Goal: Transaction & Acquisition: Purchase product/service

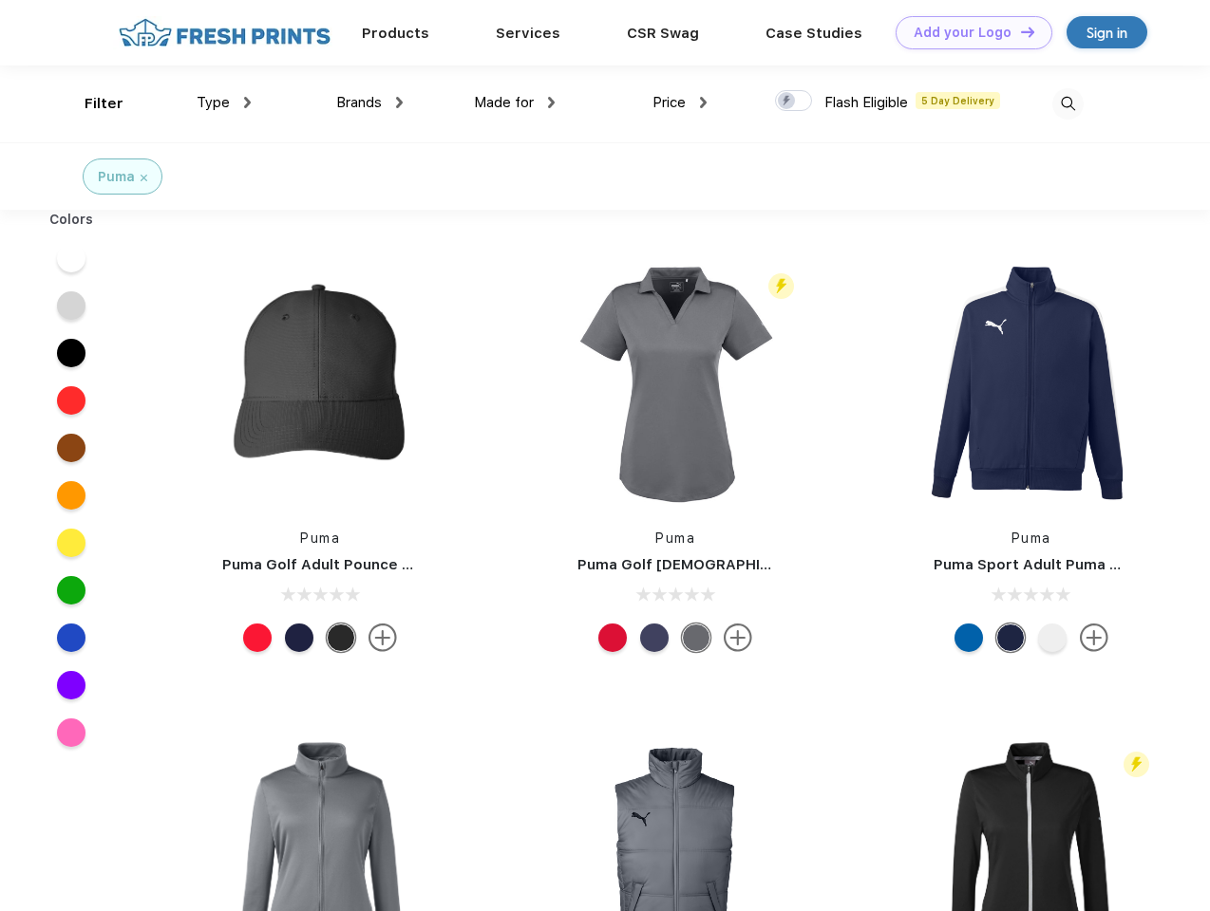
click at [967, 32] on link "Add your Logo Design Tool" at bounding box center [973, 32] width 157 height 33
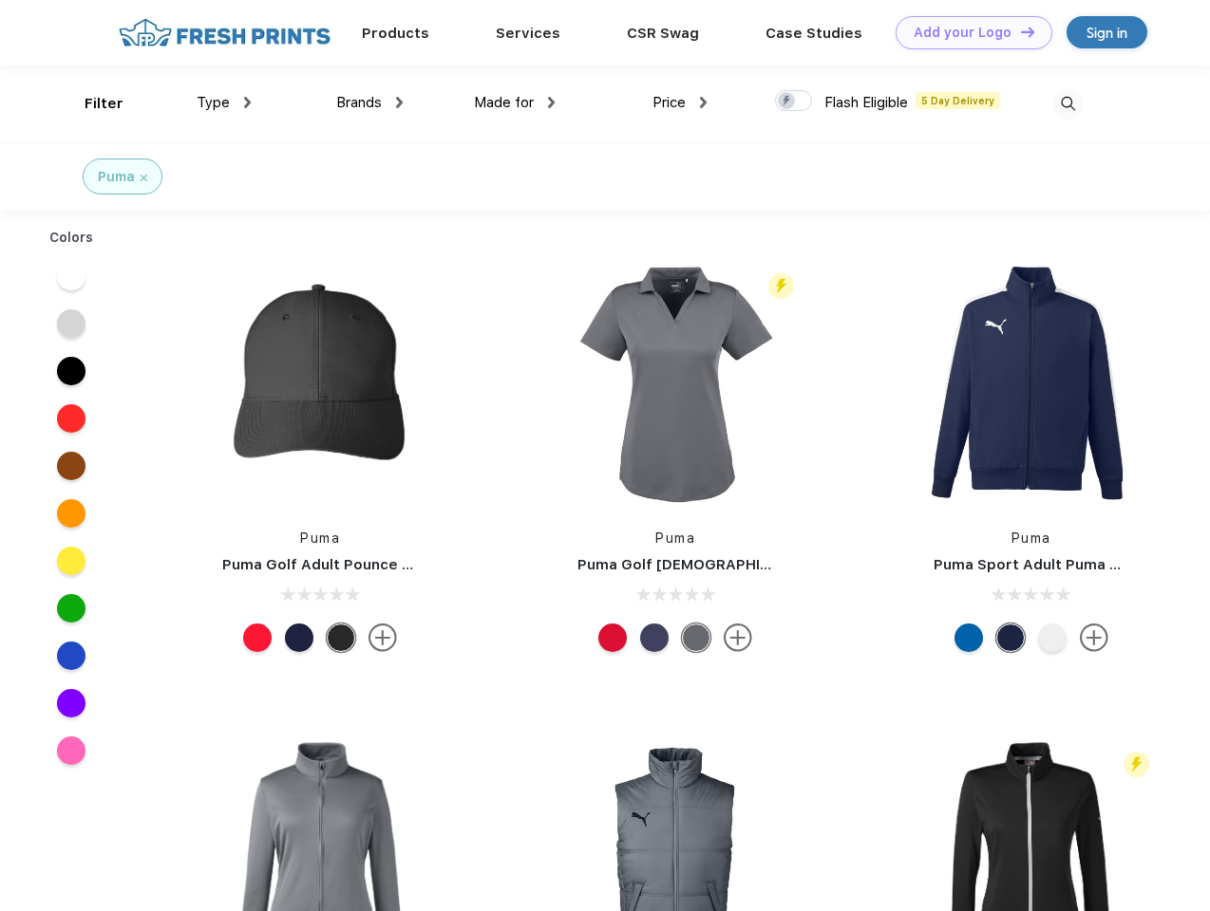
click at [0, 0] on div "Design Tool" at bounding box center [0, 0] width 0 height 0
click at [1019, 31] on link "Add your Logo Design Tool" at bounding box center [973, 32] width 157 height 33
click at [91, 103] on div "Filter" at bounding box center [103, 104] width 39 height 22
click at [224, 103] on span "Type" at bounding box center [213, 102] width 33 height 17
click at [369, 103] on span "Brands" at bounding box center [359, 102] width 46 height 17
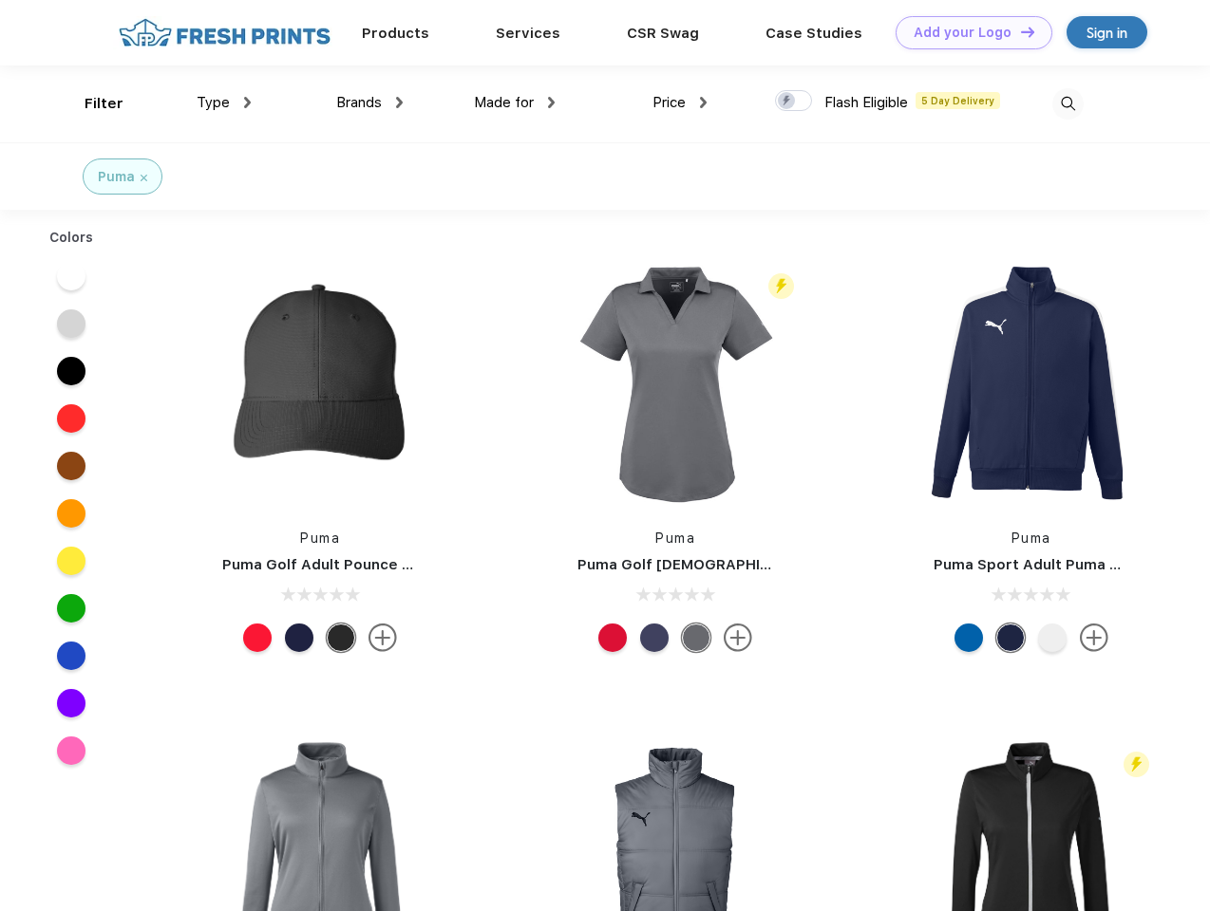
click at [515, 103] on span "Made for" at bounding box center [504, 102] width 60 height 17
click at [680, 103] on span "Price" at bounding box center [668, 102] width 33 height 17
click at [794, 102] on div at bounding box center [793, 100] width 37 height 21
click at [787, 102] on input "checkbox" at bounding box center [781, 95] width 12 height 12
click at [1067, 103] on img at bounding box center [1067, 103] width 31 height 31
